Goal: Communication & Community: Answer question/provide support

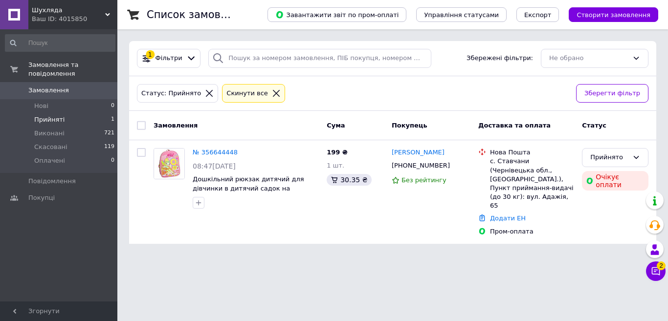
click at [593, 213] on div "Прийнято Очікує оплати" at bounding box center [615, 192] width 74 height 96
click at [655, 271] on icon at bounding box center [656, 271] width 8 height 8
click at [655, 270] on icon at bounding box center [656, 271] width 8 height 8
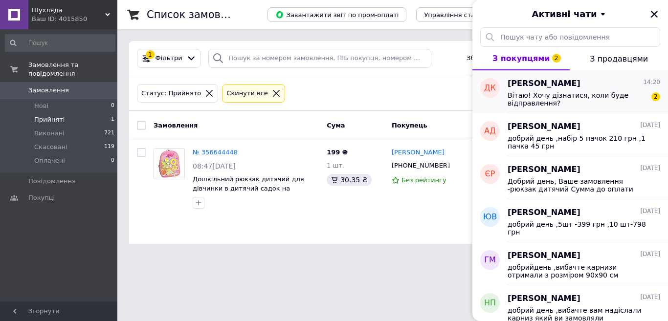
click at [581, 96] on span "Вітаю! Хочу дізнатися, коли буде відправлення?" at bounding box center [576, 99] width 139 height 16
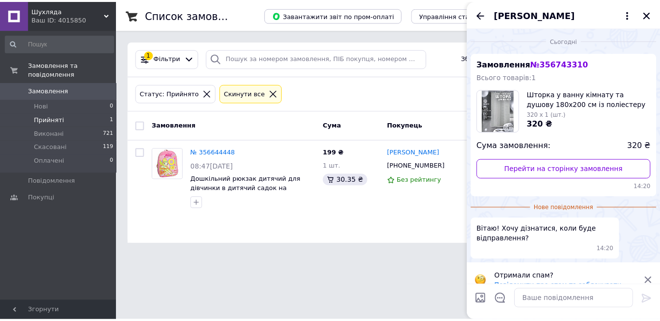
scroll to position [14, 0]
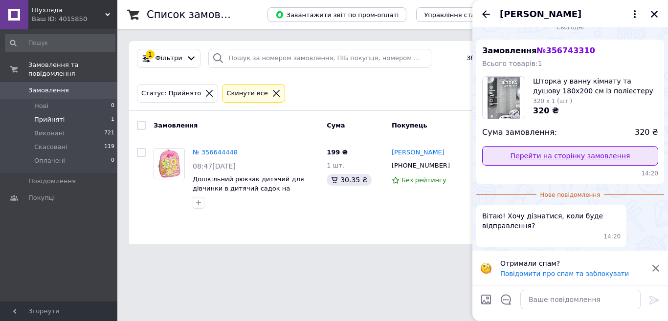
click at [557, 156] on link "Перейти на сторінку замовлення" at bounding box center [570, 156] width 176 height 20
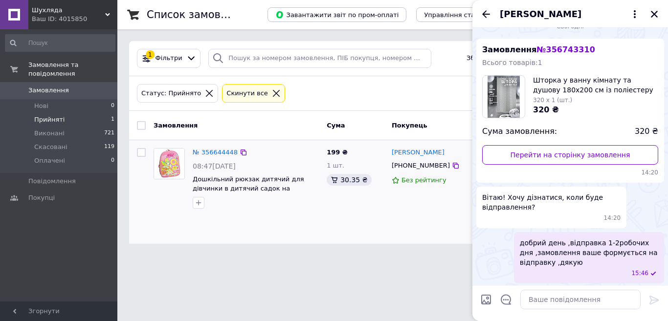
click at [361, 228] on div "Список замовлень Завантажити звіт по пром-оплаті Управління статусами Експорт С…" at bounding box center [392, 128] width 550 height 256
click at [653, 13] on icon "Закрити" at bounding box center [654, 14] width 7 height 7
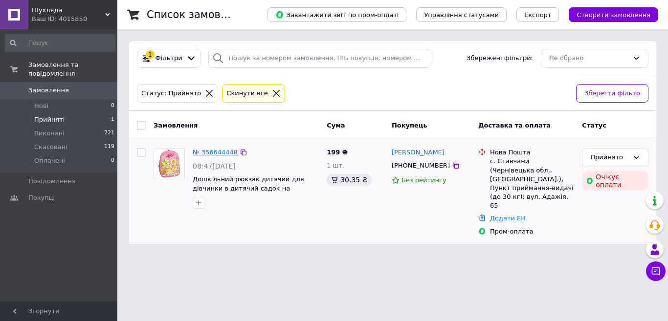
click at [221, 155] on link "№ 356644448" at bounding box center [215, 152] width 45 height 7
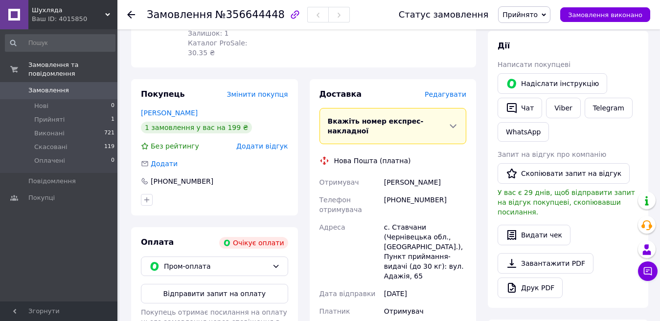
scroll to position [244, 0]
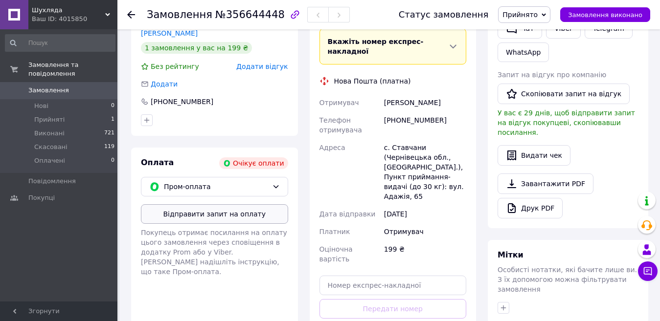
click at [238, 204] on button "Відправити запит на оплату" at bounding box center [214, 214] width 147 height 20
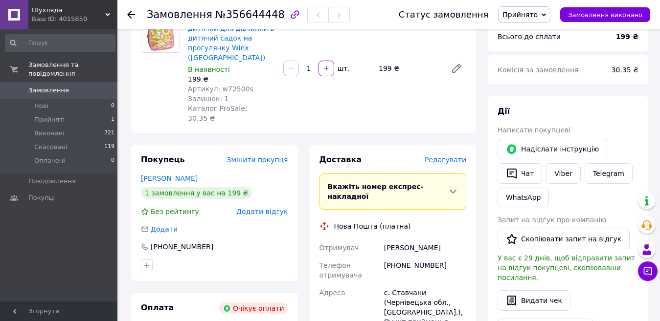
scroll to position [98, 0]
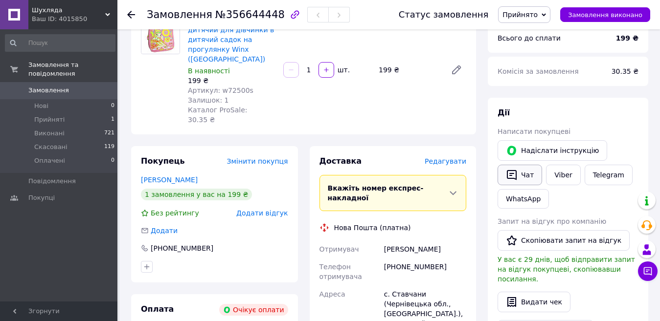
click at [523, 172] on button "Чат" at bounding box center [519, 175] width 44 height 21
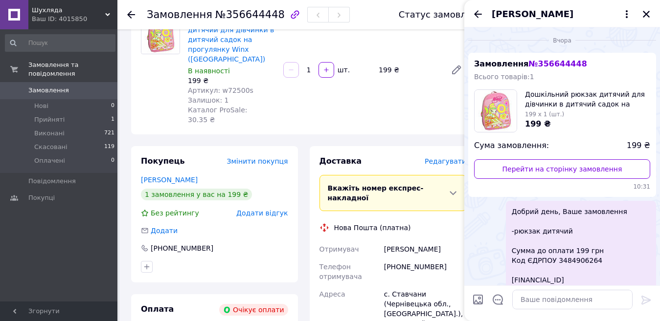
scroll to position [108, 0]
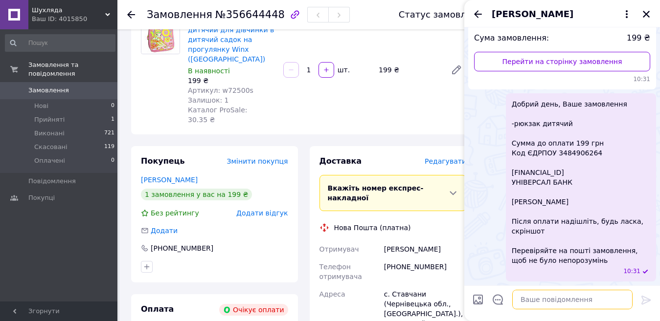
click at [541, 300] on textarea at bounding box center [572, 300] width 120 height 20
type textarea "ч"
click at [596, 298] on textarea "добрий день ,чекаємо оплату ,дякую" at bounding box center [562, 300] width 140 height 20
click at [597, 298] on textarea "добрий день ,чекаємо оплату ,дякую" at bounding box center [562, 300] width 140 height 20
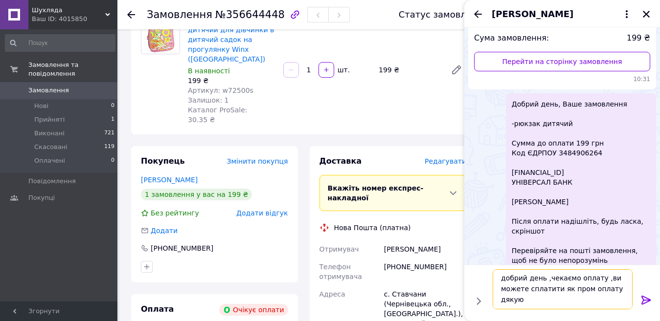
scroll to position [1, 0]
type textarea "добрий день ,чекаємо оплату ,ви можете сплатити як пром оплату так і на рахунок…"
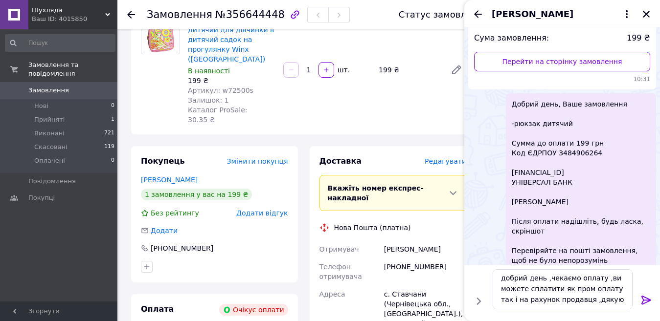
click at [643, 302] on icon at bounding box center [646, 300] width 12 height 12
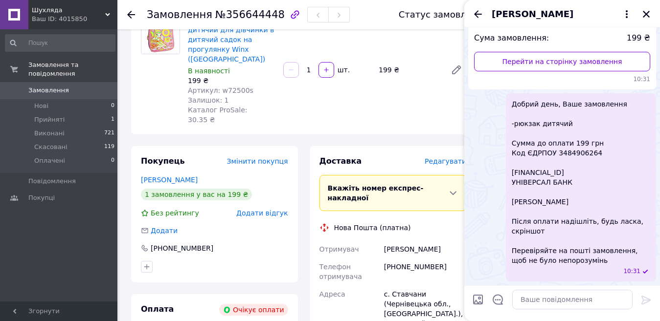
scroll to position [188, 0]
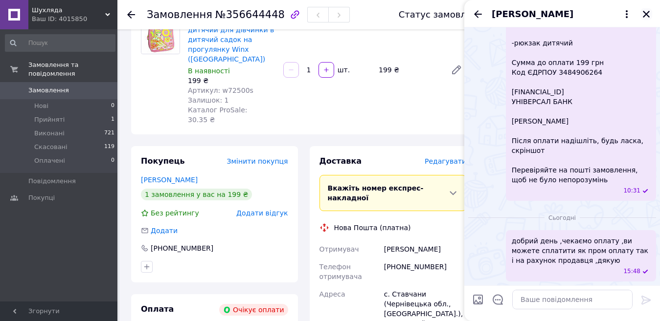
click at [646, 16] on icon "Закрити" at bounding box center [645, 14] width 9 height 9
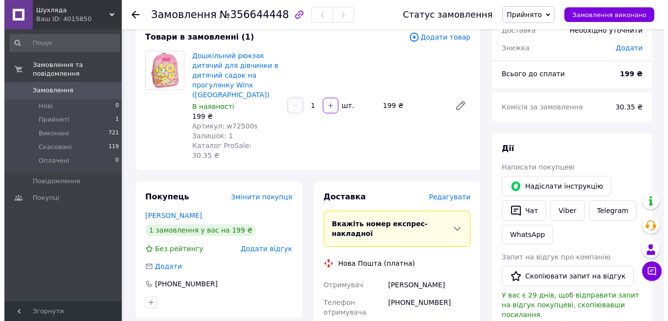
scroll to position [0, 0]
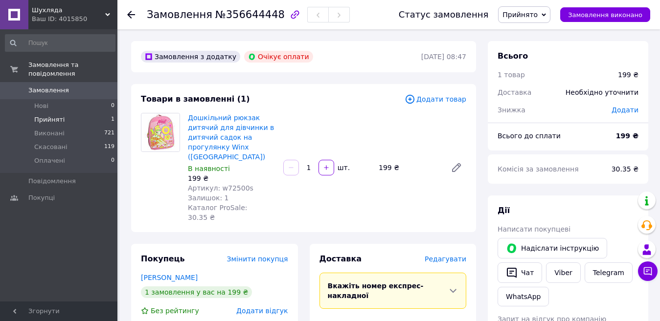
click at [38, 115] on span "Прийняті" at bounding box center [49, 119] width 30 height 9
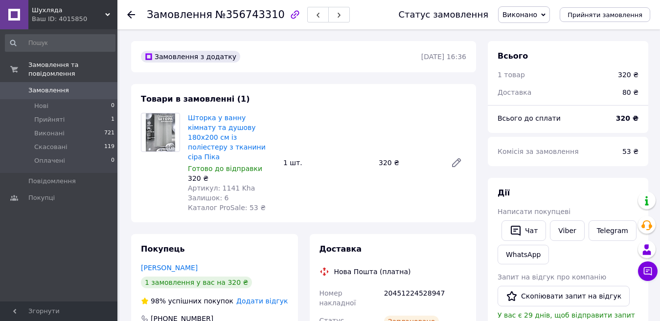
click at [520, 231] on icon "button" at bounding box center [515, 231] width 10 height 10
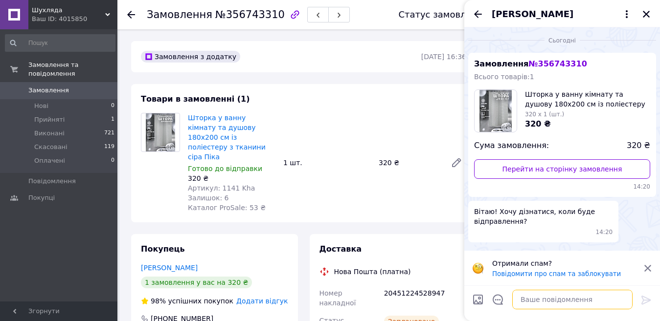
click at [532, 301] on textarea at bounding box center [572, 300] width 120 height 20
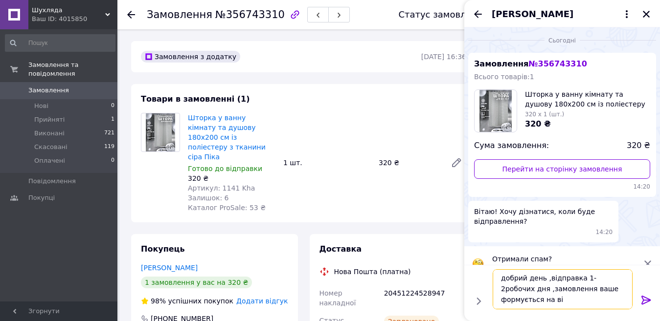
scroll to position [1, 0]
type textarea "добрий день ,відправка 1-2робочих дня ,замовлення ваше формується на відправку …"
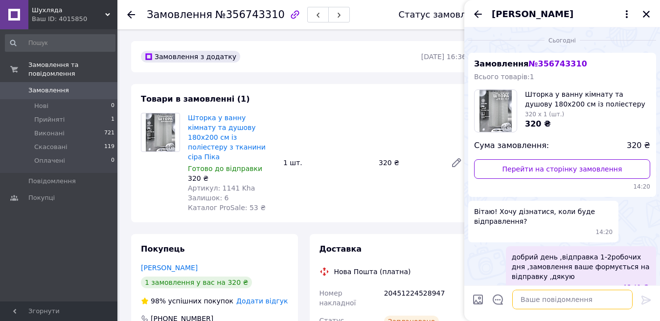
scroll to position [0, 0]
click at [645, 14] on icon "Закрити" at bounding box center [645, 14] width 9 height 9
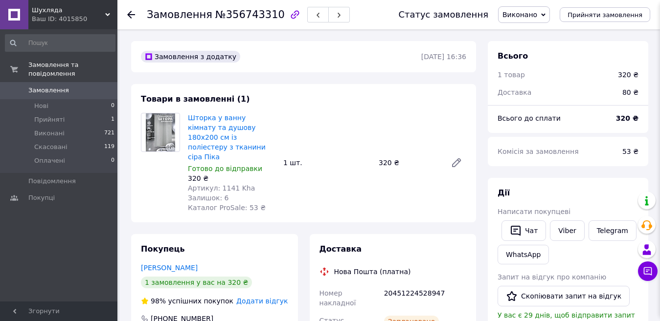
scroll to position [16, 0]
click at [36, 115] on span "Прийняті" at bounding box center [49, 119] width 30 height 9
